Goal: Information Seeking & Learning: Learn about a topic

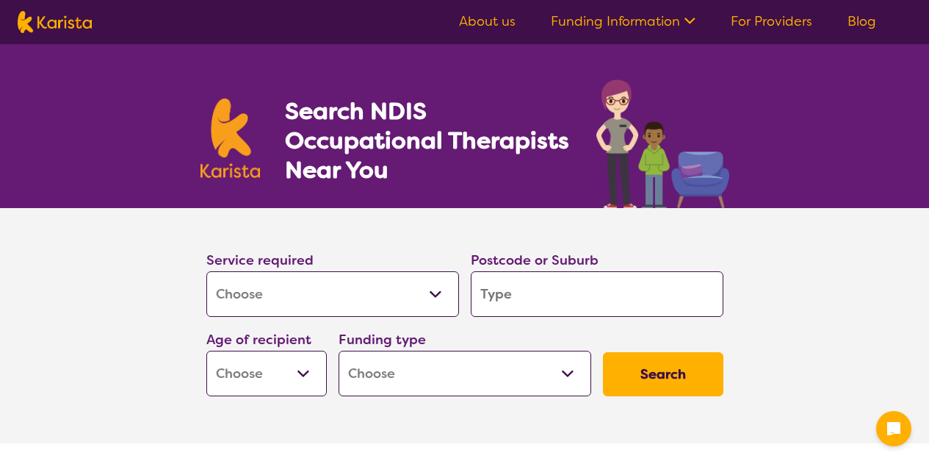
select select "[MEDICAL_DATA]"
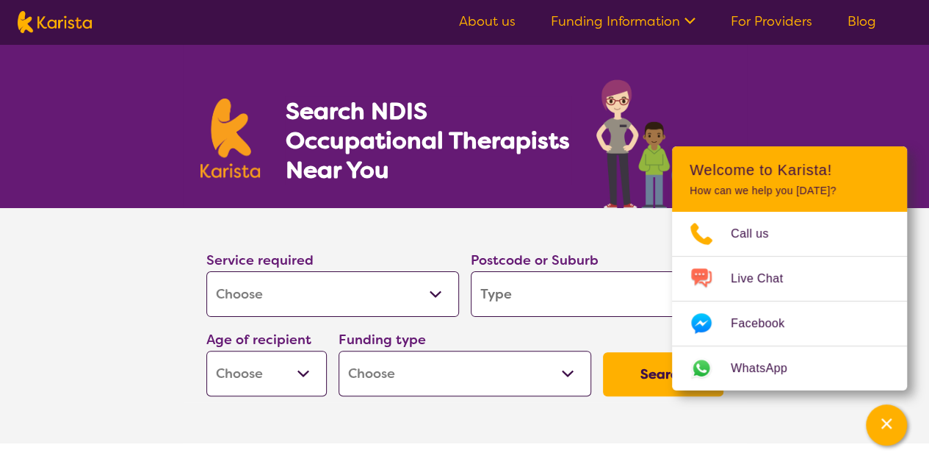
click at [528, 297] on input "search" at bounding box center [597, 294] width 253 height 46
type input "b"
type input "ba"
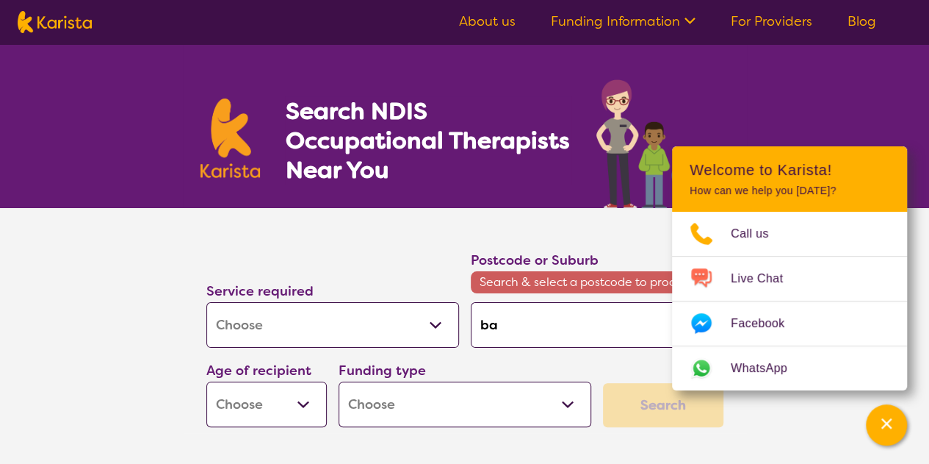
type input "bas"
type input "bass"
type input "bas"
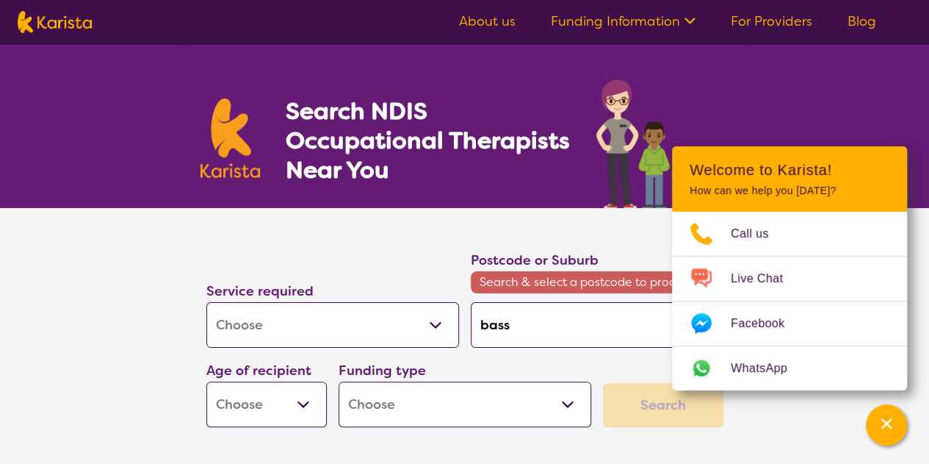
type input "bas"
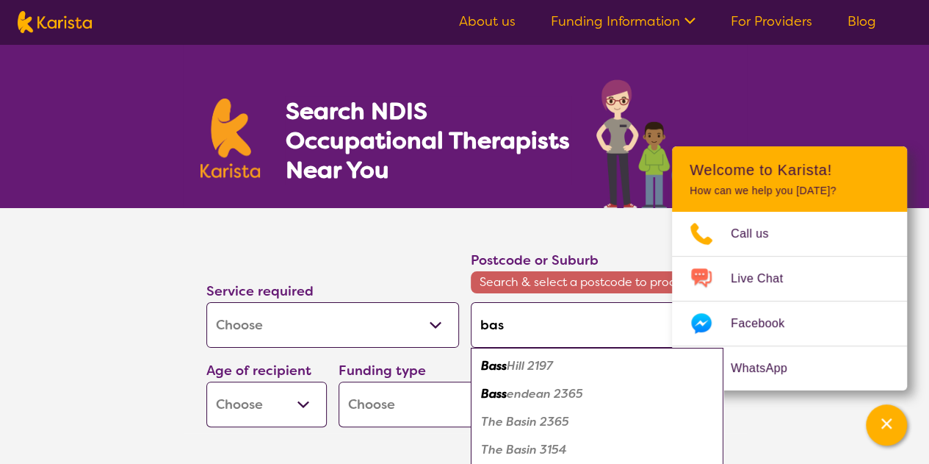
type input "ba"
type input "b"
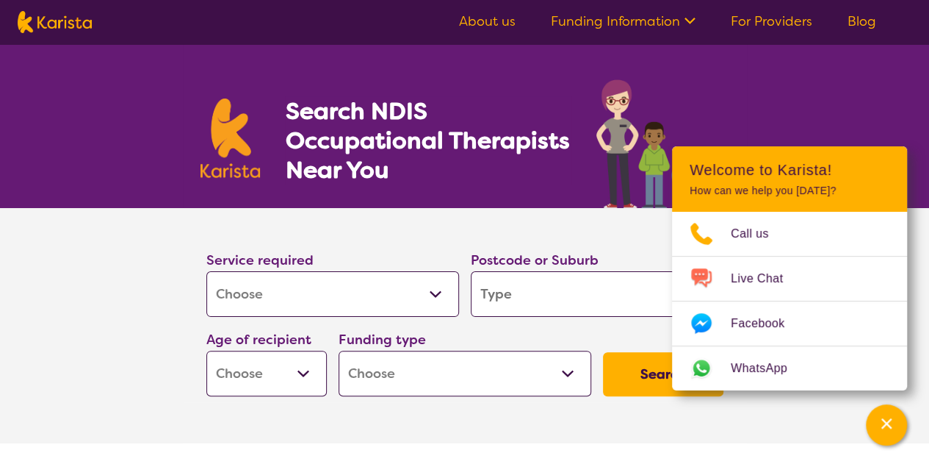
type input "3"
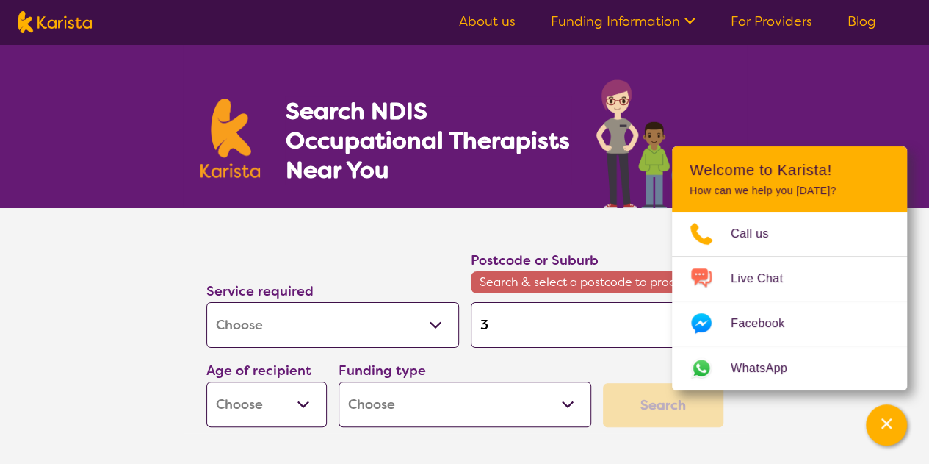
type input "39"
type input "399"
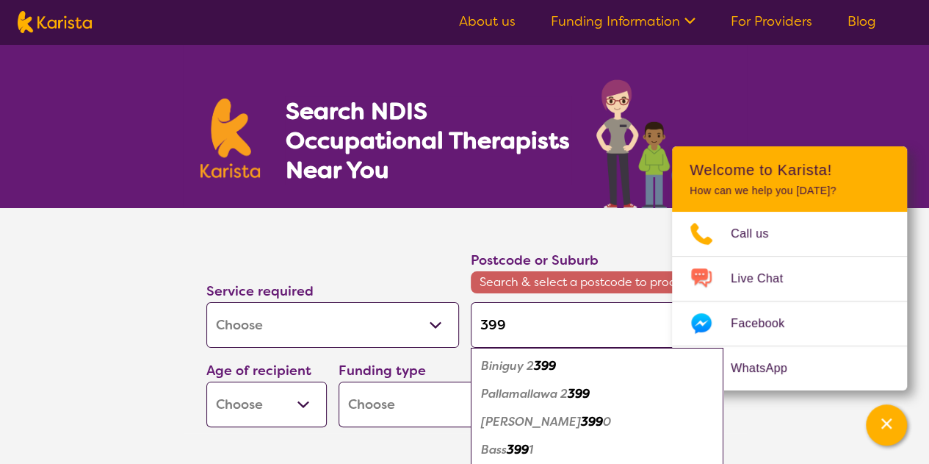
type input "3996"
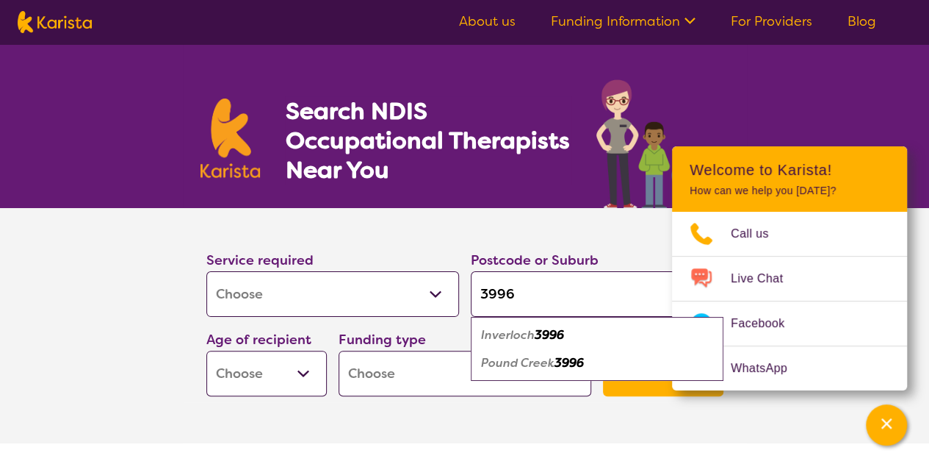
type input "3996"
click at [603, 352] on button "Search" at bounding box center [663, 374] width 120 height 44
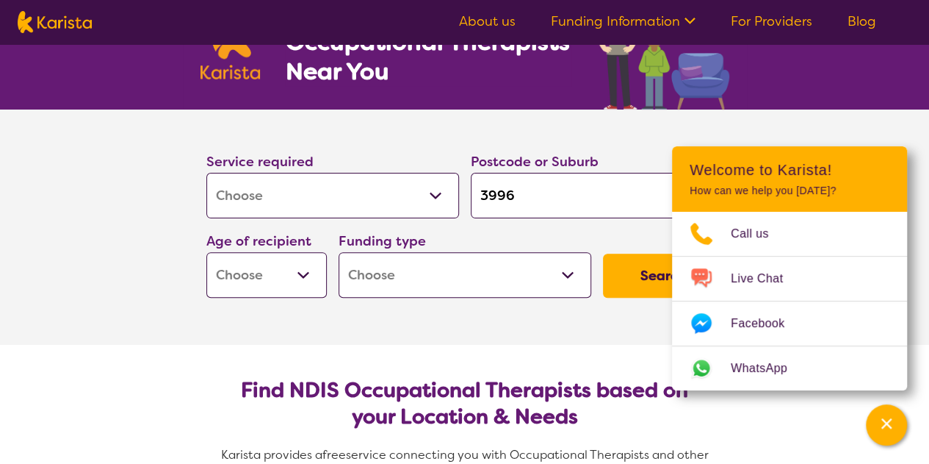
scroll to position [124, 0]
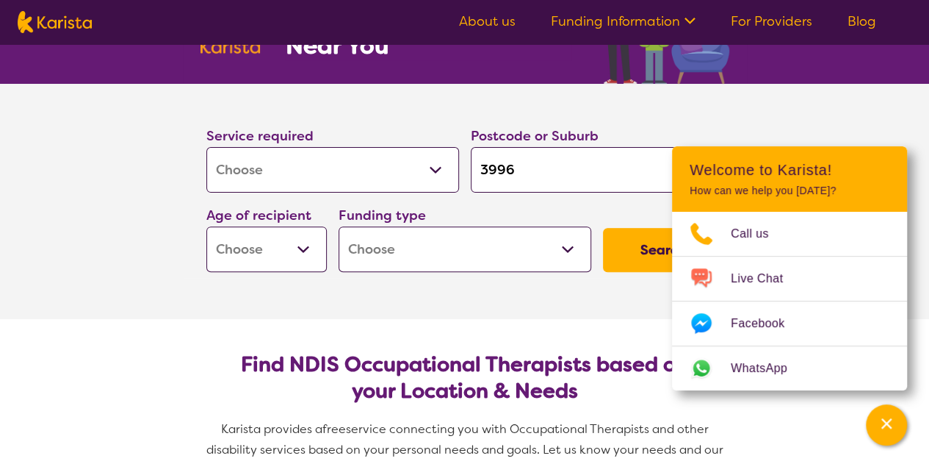
click at [254, 228] on select "Early Childhood - 0 to 9 Child - 10 to 11 Adolescent - 12 to 17 Adult - 18 to 6…" at bounding box center [266, 249] width 120 height 46
click at [267, 245] on select "Early Childhood - 0 to 9 Child - 10 to 11 Adolescent - 12 to 17 Adult - 18 to 6…" at bounding box center [266, 249] width 120 height 46
click at [296, 251] on select "Early Childhood - 0 to 9 Child - 10 to 11 Adolescent - 12 to 17 Adult - 18 to 6…" at bounding box center [266, 249] width 120 height 46
select select "CH"
click at [206, 226] on select "Early Childhood - 0 to 9 Child - 10 to 11 Adolescent - 12 to 17 Adult - 18 to 6…" at bounding box center [266, 249] width 120 height 46
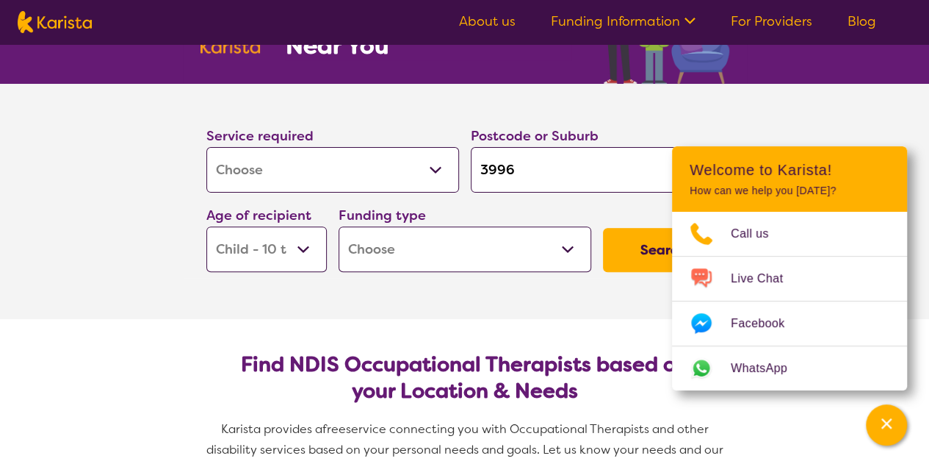
select select "CH"
click at [279, 248] on select "Early Childhood - 0 to 9 Child - 10 to 11 Adolescent - 12 to 17 Adult - 18 to 6…" at bounding box center [266, 249] width 120 height 46
select select "EC"
click at [206, 226] on select "Early Childhood - 0 to 9 Child - 10 to 11 Adolescent - 12 to 17 Adult - 18 to 6…" at bounding box center [266, 249] width 120 height 46
select select "EC"
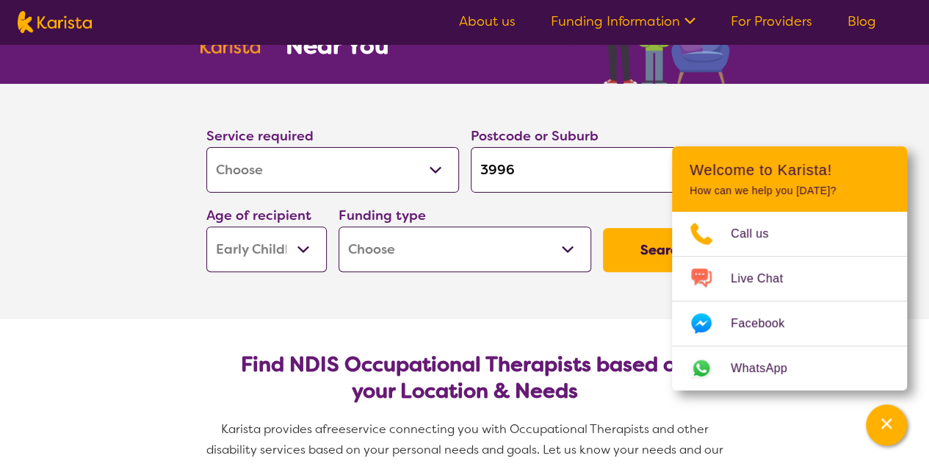
click at [636, 249] on button "Search" at bounding box center [663, 250] width 120 height 44
click at [487, 246] on select "Home Care Package (HCP) National Disability Insurance Scheme (NDIS) I don't know" at bounding box center [465, 249] width 253 height 46
select select "i-don-t-know"
click at [339, 226] on select "Home Care Package (HCP) National Disability Insurance Scheme (NDIS) I don't know" at bounding box center [465, 249] width 253 height 46
select select "i-don-t-know"
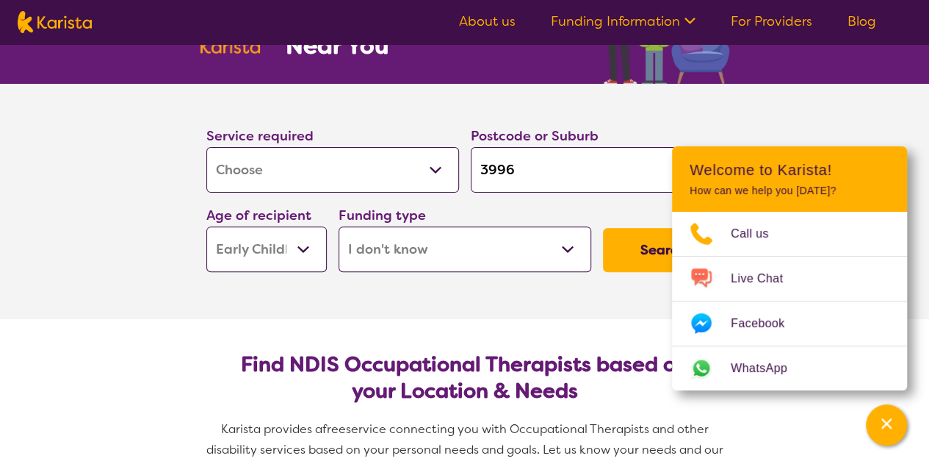
click at [642, 265] on button "Search" at bounding box center [663, 250] width 120 height 44
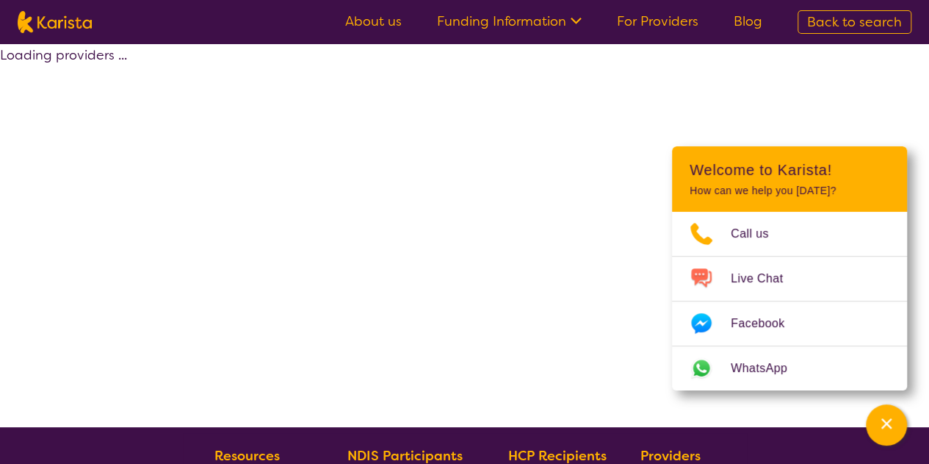
select select "[MEDICAL_DATA]"
select select "EC"
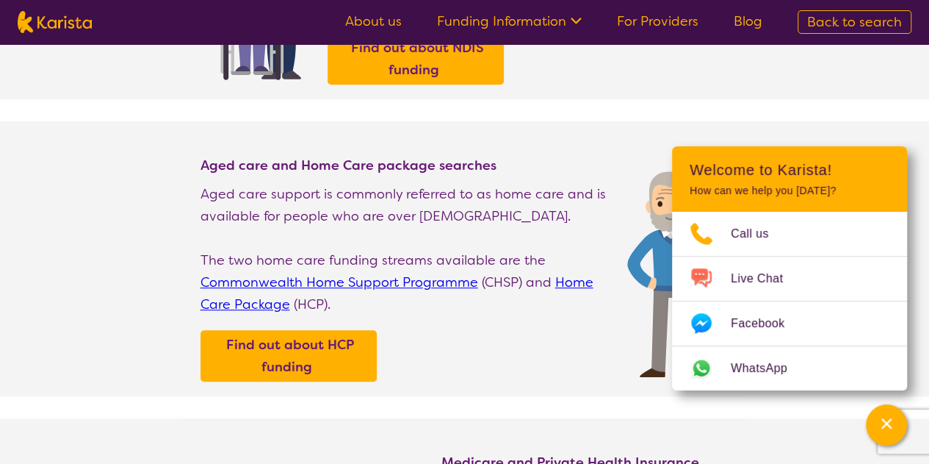
scroll to position [344, 0]
select select "[MEDICAL_DATA]"
select select "EC"
select select "i-don-t-know"
select select "[MEDICAL_DATA]"
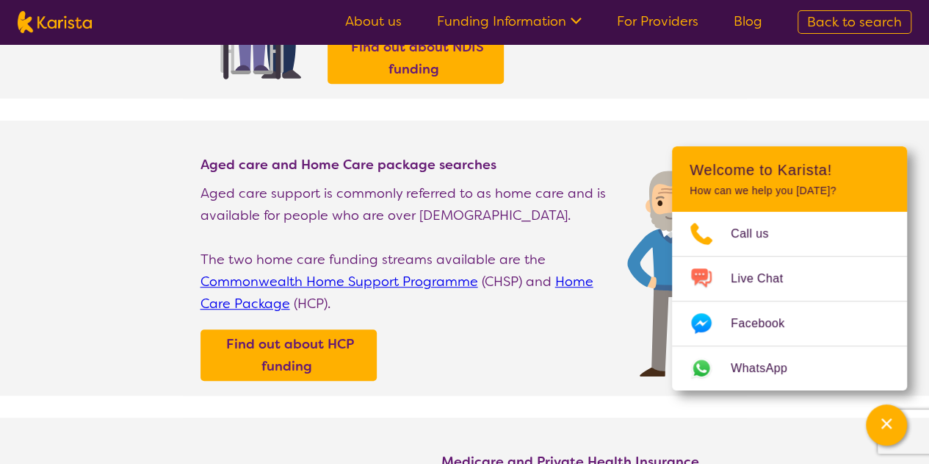
select select "EC"
select select "i-don-t-know"
